Goal: Navigation & Orientation: Find specific page/section

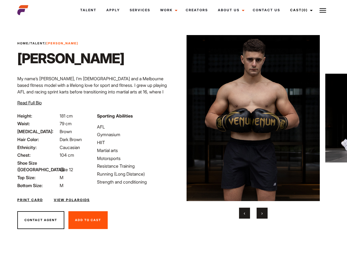
click at [299, 10] on link "Cast (0)" at bounding box center [300, 10] width 31 height 15
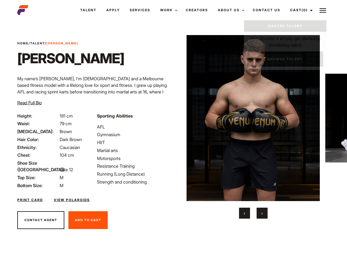
click at [322, 10] on img at bounding box center [322, 10] width 7 height 7
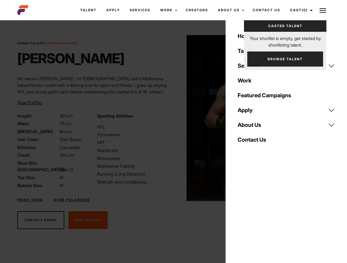
click at [253, 127] on img at bounding box center [252, 118] width 133 height 166
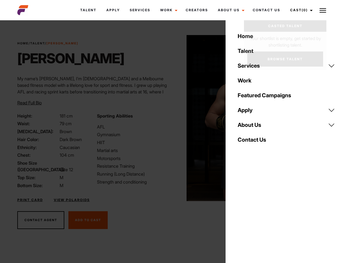
click at [173, 118] on div "Sporting Abilities AFL Gymnasium HIIT Martial arts Motorsports Resistance Train…" at bounding box center [134, 151] width 80 height 76
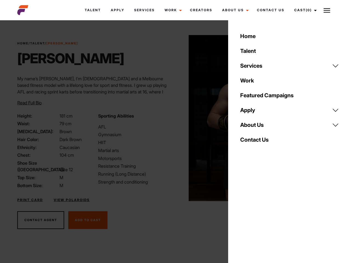
click at [244, 213] on div "Home Talent Services Talent Casting Photography Videography Creative Hair and M…" at bounding box center [289, 131] width 123 height 263
click at [262, 213] on div "Home Talent Services Talent Casting Photography Videography Creative Hair and M…" at bounding box center [289, 131] width 123 height 263
